Goal: Transaction & Acquisition: Purchase product/service

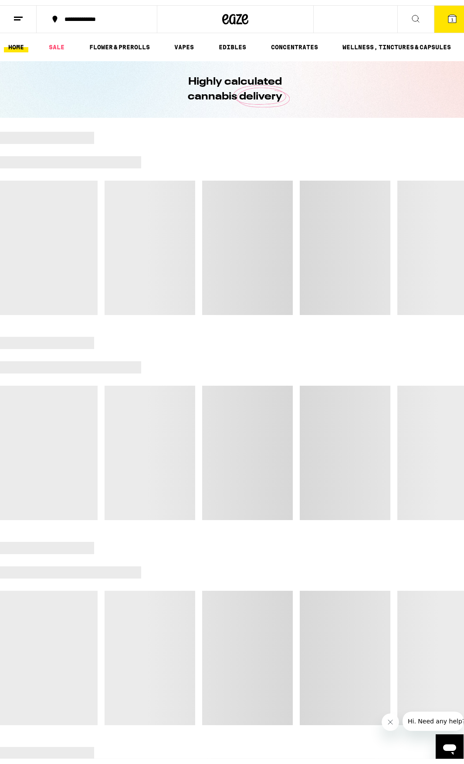
click at [438, 21] on button "1" at bounding box center [452, 13] width 37 height 27
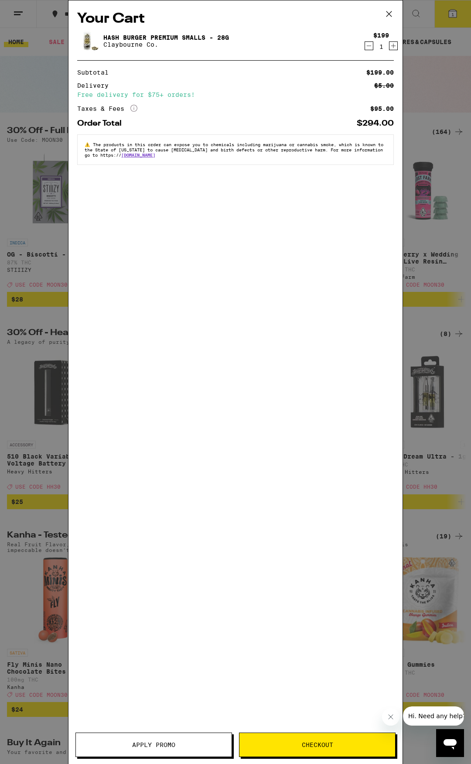
click at [387, 13] on icon at bounding box center [388, 13] width 13 height 13
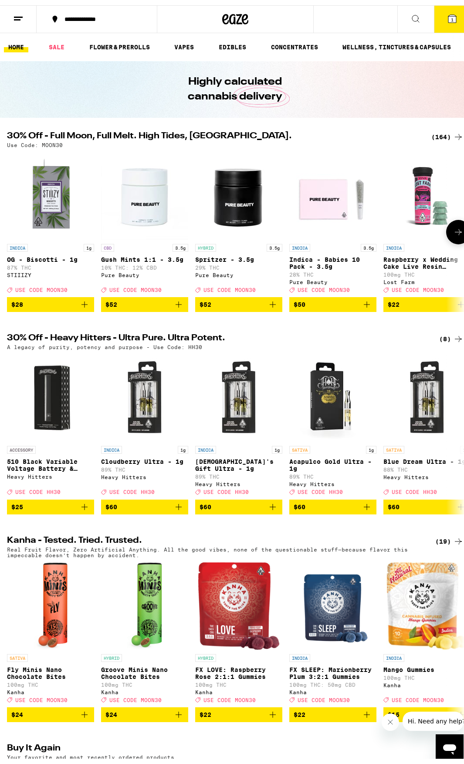
click at [454, 232] on icon at bounding box center [459, 227] width 10 height 10
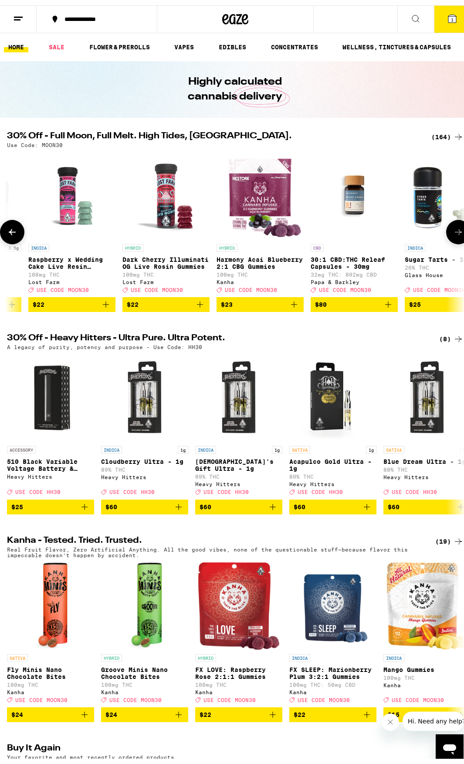
click at [454, 232] on icon at bounding box center [459, 227] width 10 height 10
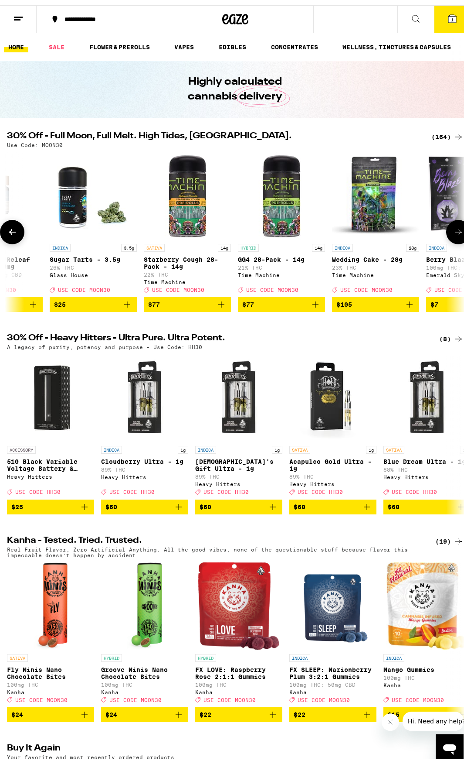
click at [454, 232] on icon at bounding box center [459, 227] width 10 height 10
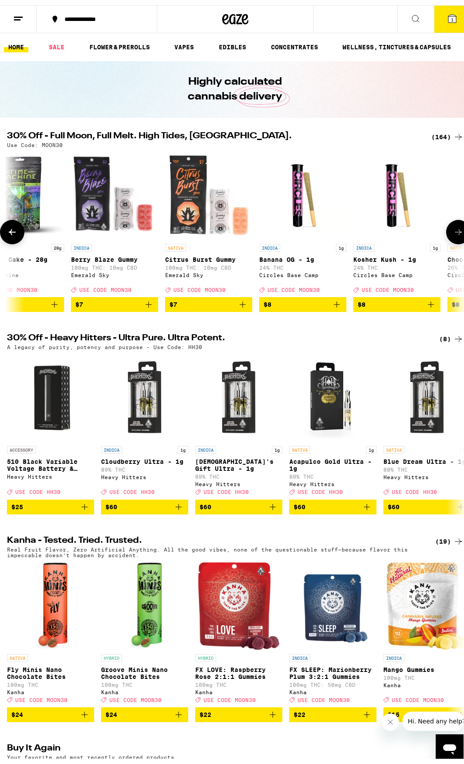
click at [454, 232] on icon at bounding box center [459, 227] width 10 height 10
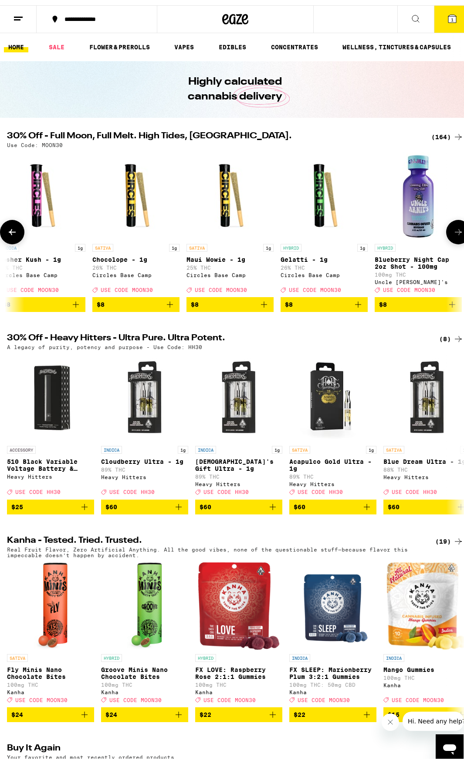
click at [454, 232] on icon at bounding box center [459, 227] width 10 height 10
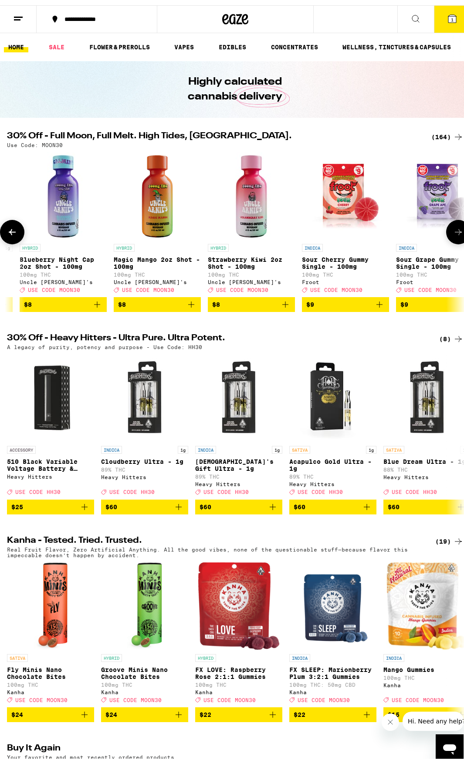
click at [454, 232] on icon at bounding box center [459, 227] width 10 height 10
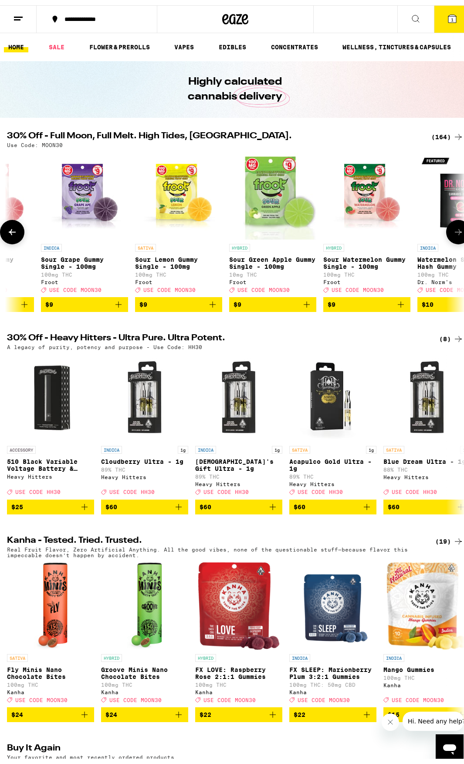
click at [454, 232] on icon at bounding box center [459, 227] width 10 height 10
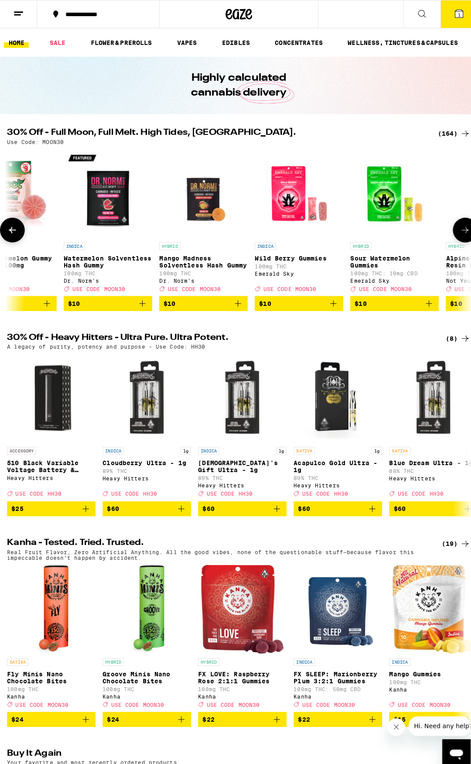
scroll to position [0, 2488]
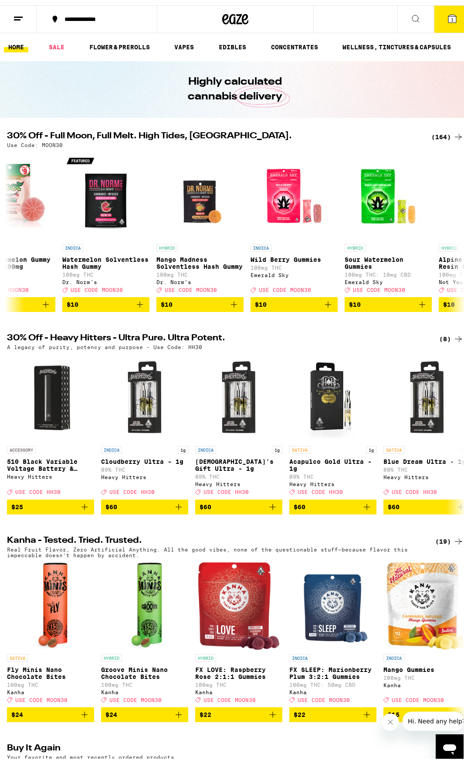
click at [450, 19] on button "1" at bounding box center [452, 13] width 37 height 27
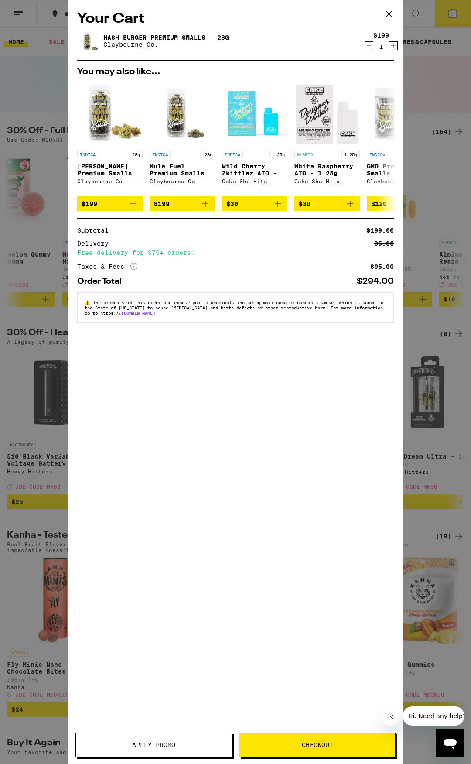
drag, startPoint x: 316, startPoint y: 755, endPoint x: 264, endPoint y: 677, distance: 93.5
click at [264, 677] on div "Your Cart Hash Burger Premium Smalls - 28g Claybourne Co. $199 1 You may also l…" at bounding box center [235, 368] width 334 height 737
click at [308, 741] on span "Checkout" at bounding box center [317, 744] width 31 height 6
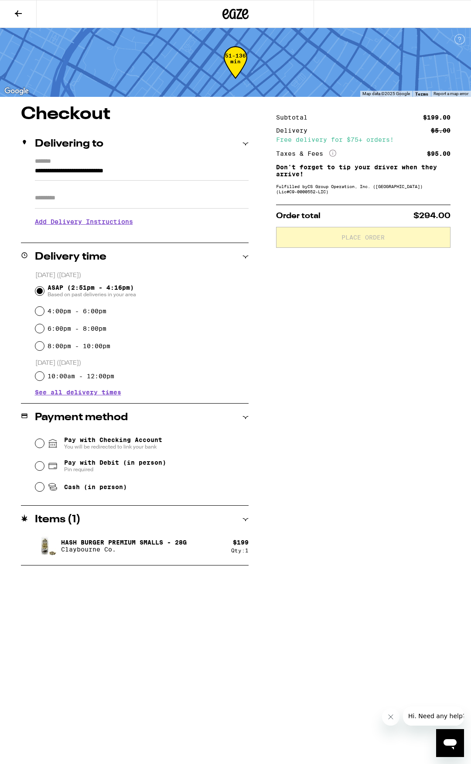
click at [98, 165] on label "*******" at bounding box center [142, 162] width 214 height 8
click at [98, 166] on input "**********" at bounding box center [142, 173] width 214 height 15
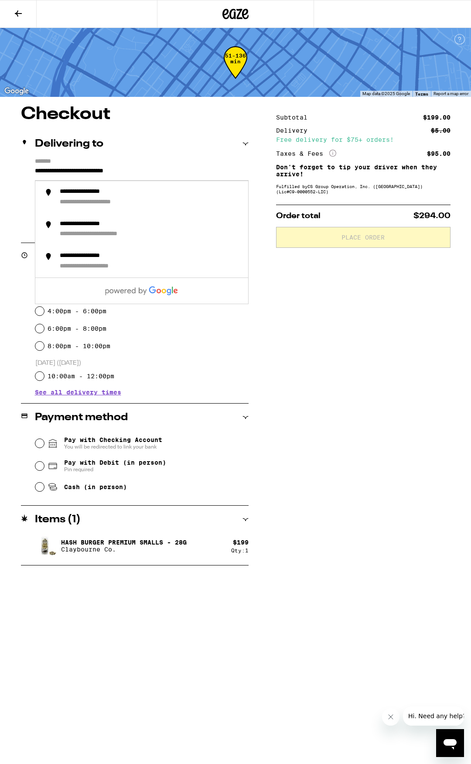
drag, startPoint x: 38, startPoint y: 171, endPoint x: 48, endPoint y: 171, distance: 9.2
click at [48, 171] on input "**********" at bounding box center [142, 173] width 214 height 15
click at [87, 194] on div "**********" at bounding box center [95, 192] width 71 height 8
type input "**********"
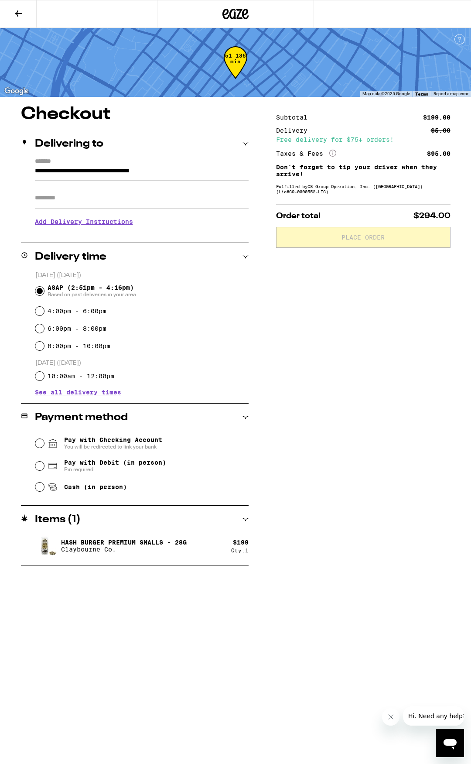
click at [103, 223] on h3 "Add Delivery Instructions" at bounding box center [142, 221] width 214 height 20
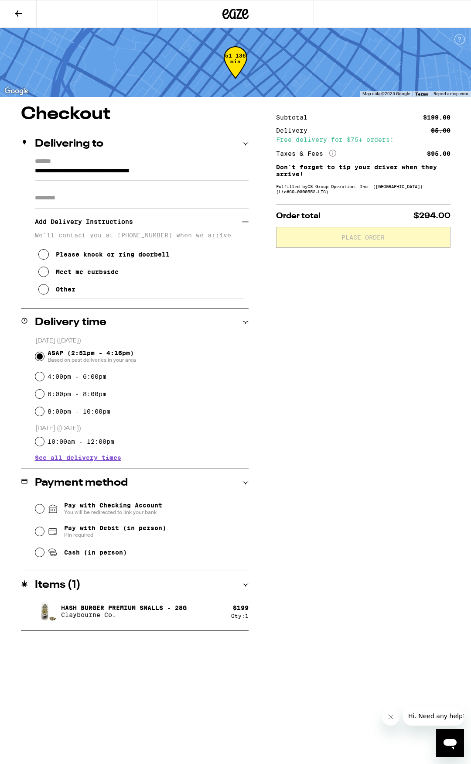
click at [43, 274] on icon at bounding box center [43, 271] width 10 height 10
click at [168, 224] on h3 "Add Delivery Instructions" at bounding box center [138, 221] width 207 height 20
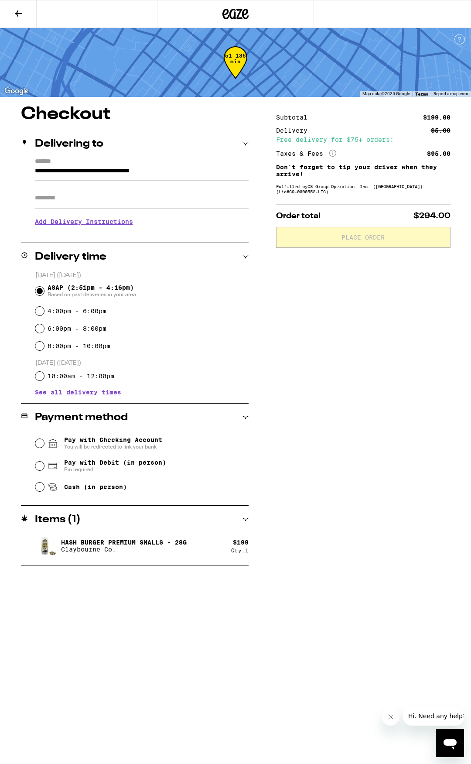
click at [166, 224] on h3 "Add Delivery Instructions" at bounding box center [142, 221] width 214 height 20
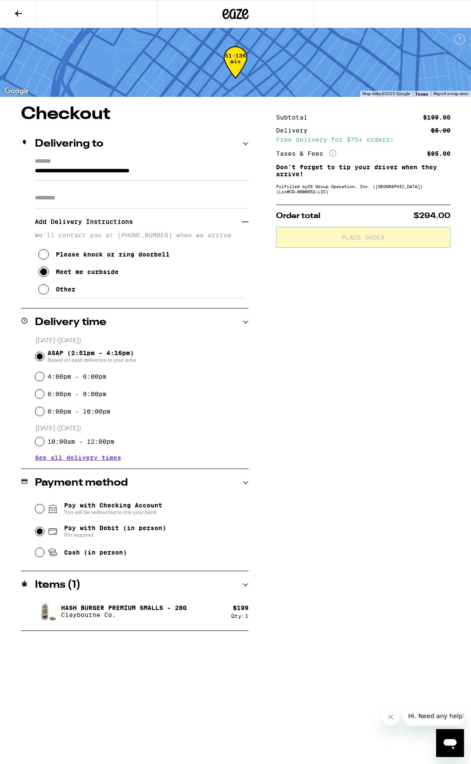
click at [41, 531] on input "Pay with Debit (in person) Pin required" at bounding box center [39, 531] width 9 height 9
radio input "true"
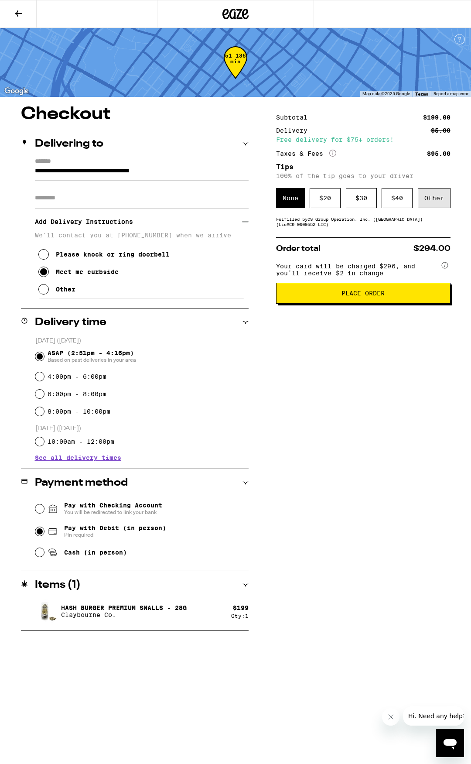
click at [428, 195] on div "Other" at bounding box center [434, 198] width 33 height 20
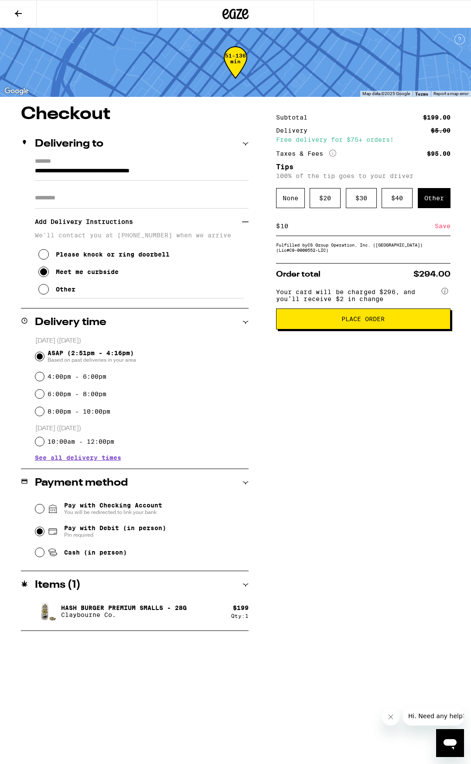
type input "10"
click at [364, 392] on div "Subtotal $199.00 Delivery $5.00 Free delivery for $75+ orders! Taxes & Fees Mor…" at bounding box center [363, 368] width 174 height 525
click at [437, 227] on div "Save" at bounding box center [443, 225] width 16 height 19
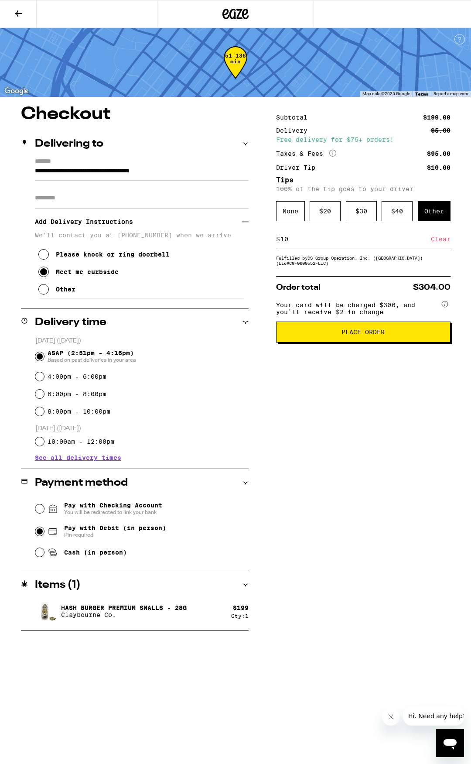
click at [361, 335] on span "Place Order" at bounding box center [362, 332] width 43 height 6
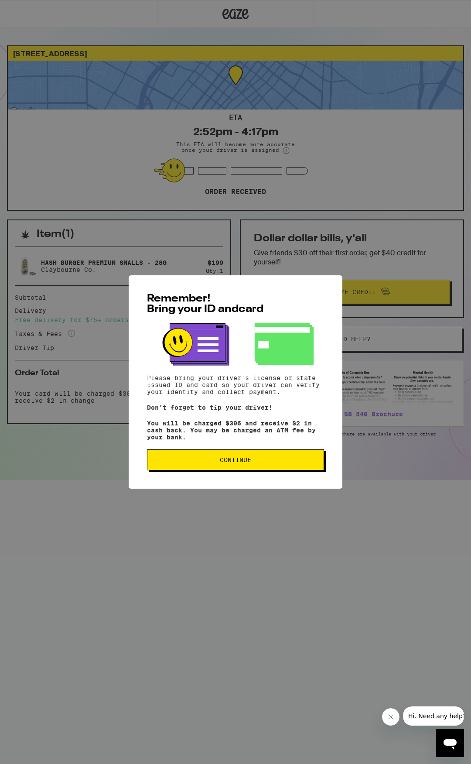
click at [277, 463] on span "Continue" at bounding box center [235, 460] width 162 height 6
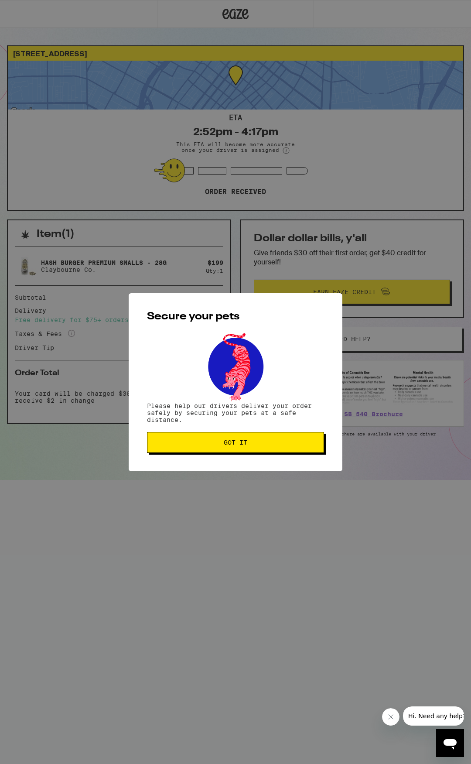
click at [272, 440] on span "Got it" at bounding box center [235, 442] width 162 height 6
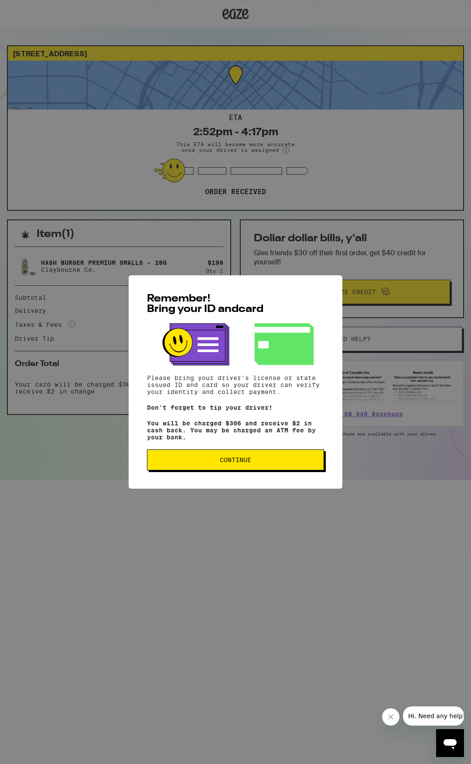
click at [242, 462] on span "Continue" at bounding box center [235, 460] width 31 height 6
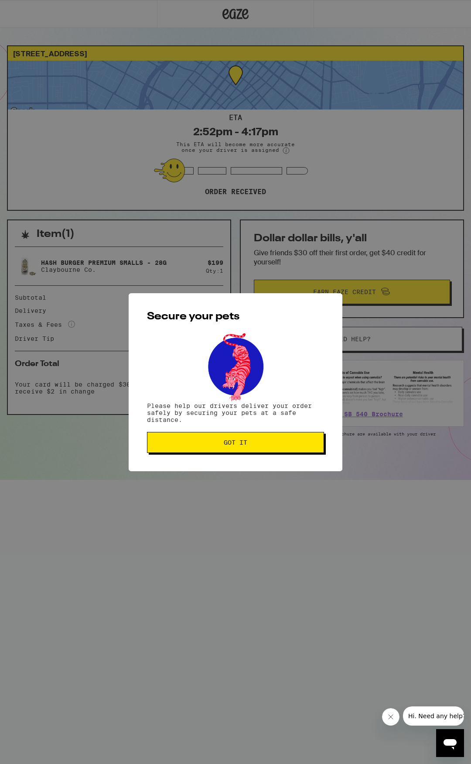
click at [229, 454] on div "Secure your pets Please help our drivers deliver your order safely by securing …" at bounding box center [236, 382] width 214 height 178
click at [214, 447] on button "Got it" at bounding box center [235, 442] width 177 height 21
